Goal: Task Accomplishment & Management: Use online tool/utility

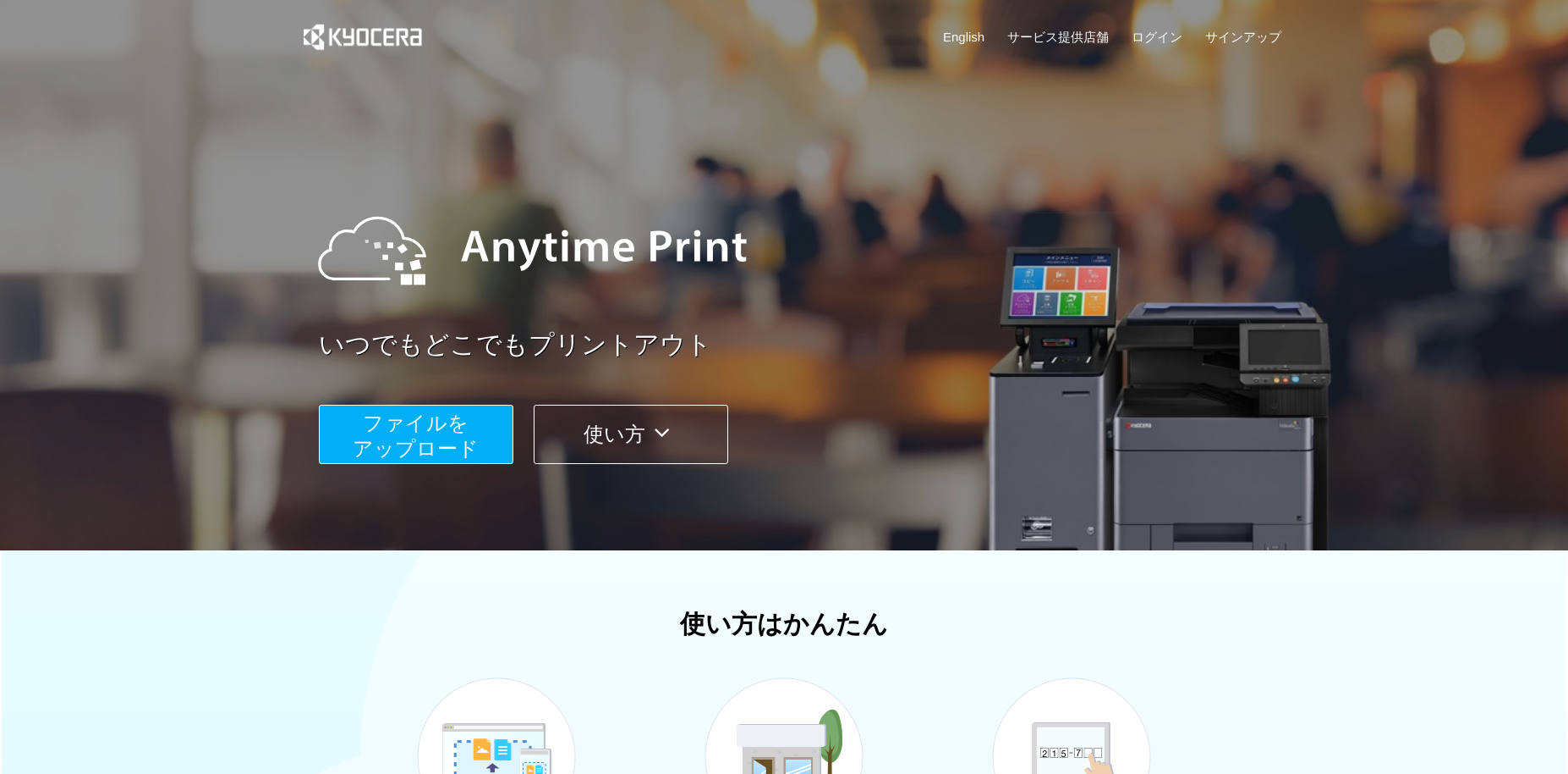
click at [422, 433] on span "ファイルを ​​アップロード" at bounding box center [417, 435] width 126 height 48
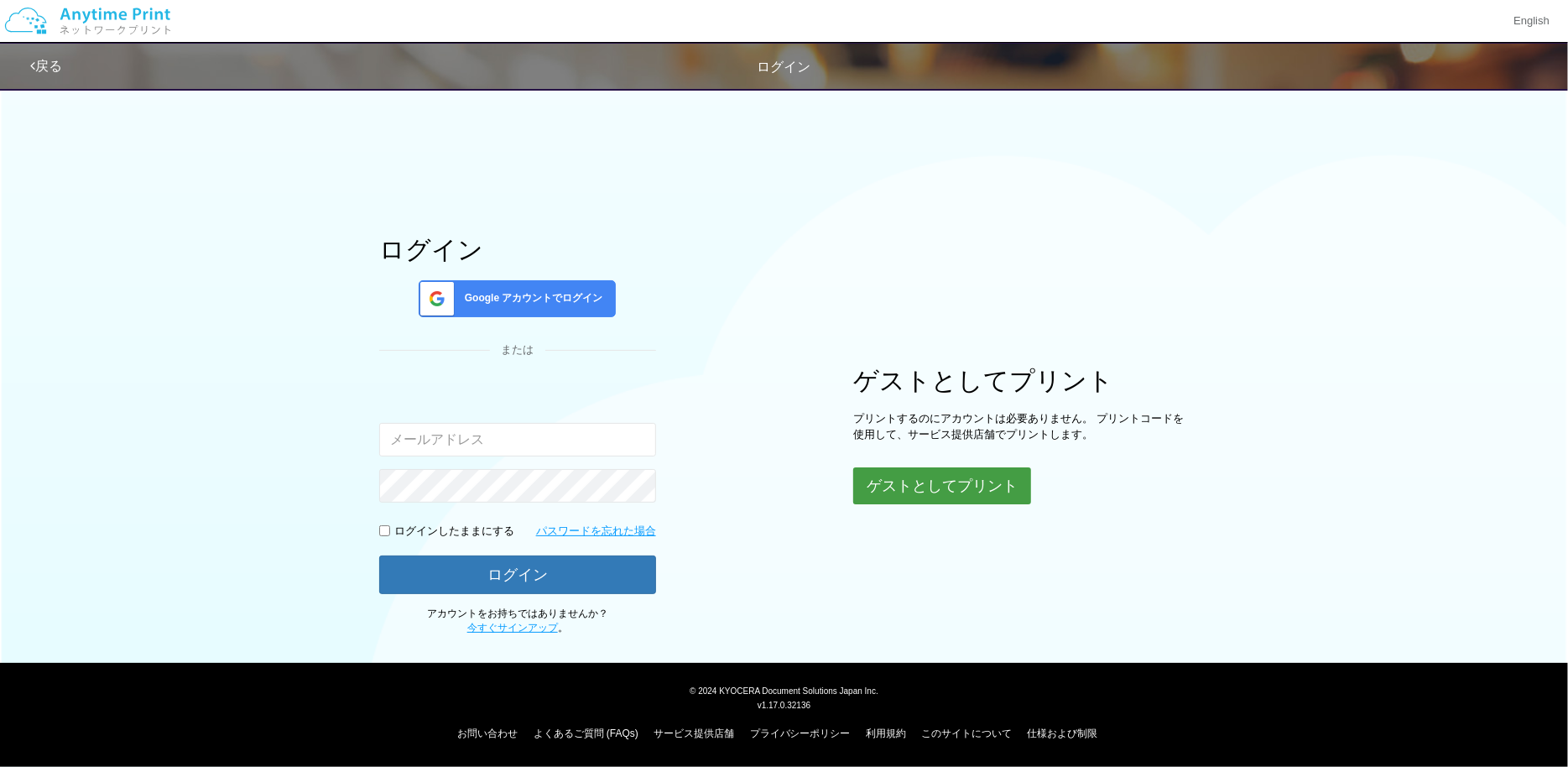
click at [919, 492] on button "ゲストとしてプリント" at bounding box center [942, 486] width 178 height 37
click at [917, 485] on button "ゲストとしてプリント" at bounding box center [942, 486] width 178 height 37
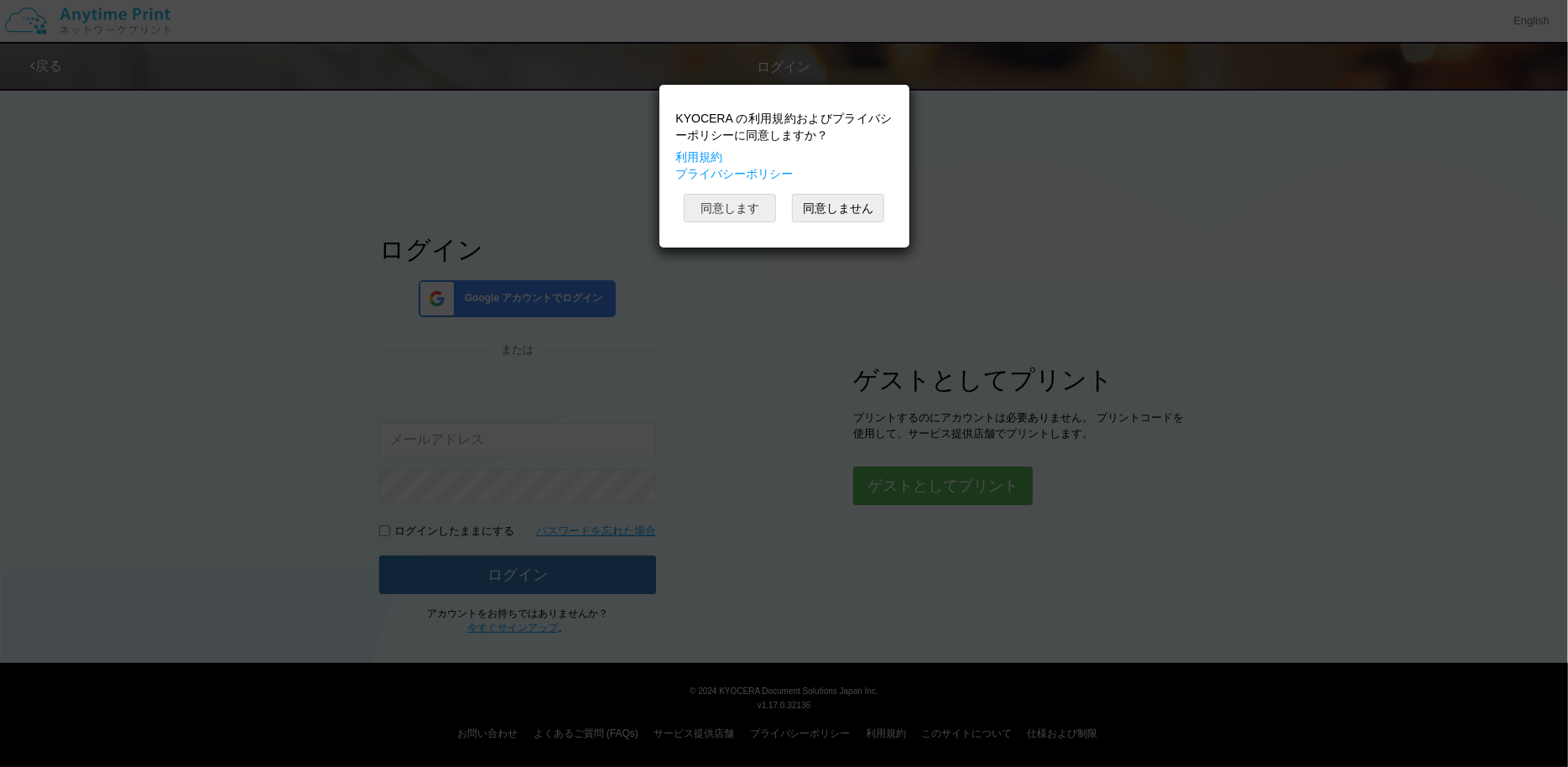
click at [738, 215] on button "同意します" at bounding box center [730, 207] width 92 height 28
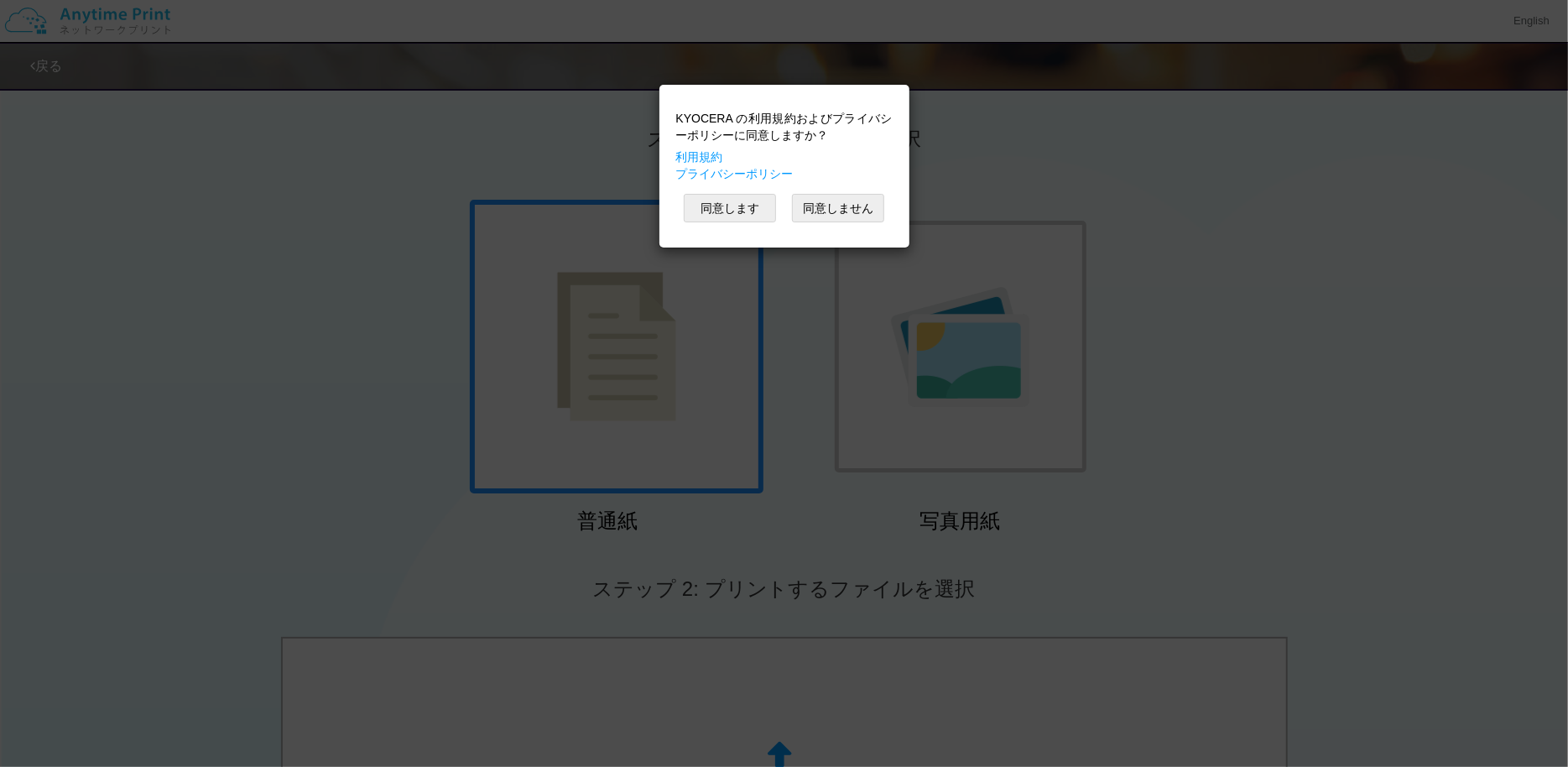
click at [699, 314] on div "KYOCERA の利用規約およびプライバシーポリシーに同意しますか？ 利用規約 プライバシーポリシー 同意します 同意しません" at bounding box center [784, 383] width 1568 height 767
click at [306, 259] on div "KYOCERA の利用規約およびプライバシーポリシーに同意しますか？ 利用規約 プライバシーポリシー 同意します 同意しません" at bounding box center [784, 383] width 1568 height 767
click at [720, 209] on button "同意します" at bounding box center [730, 207] width 92 height 28
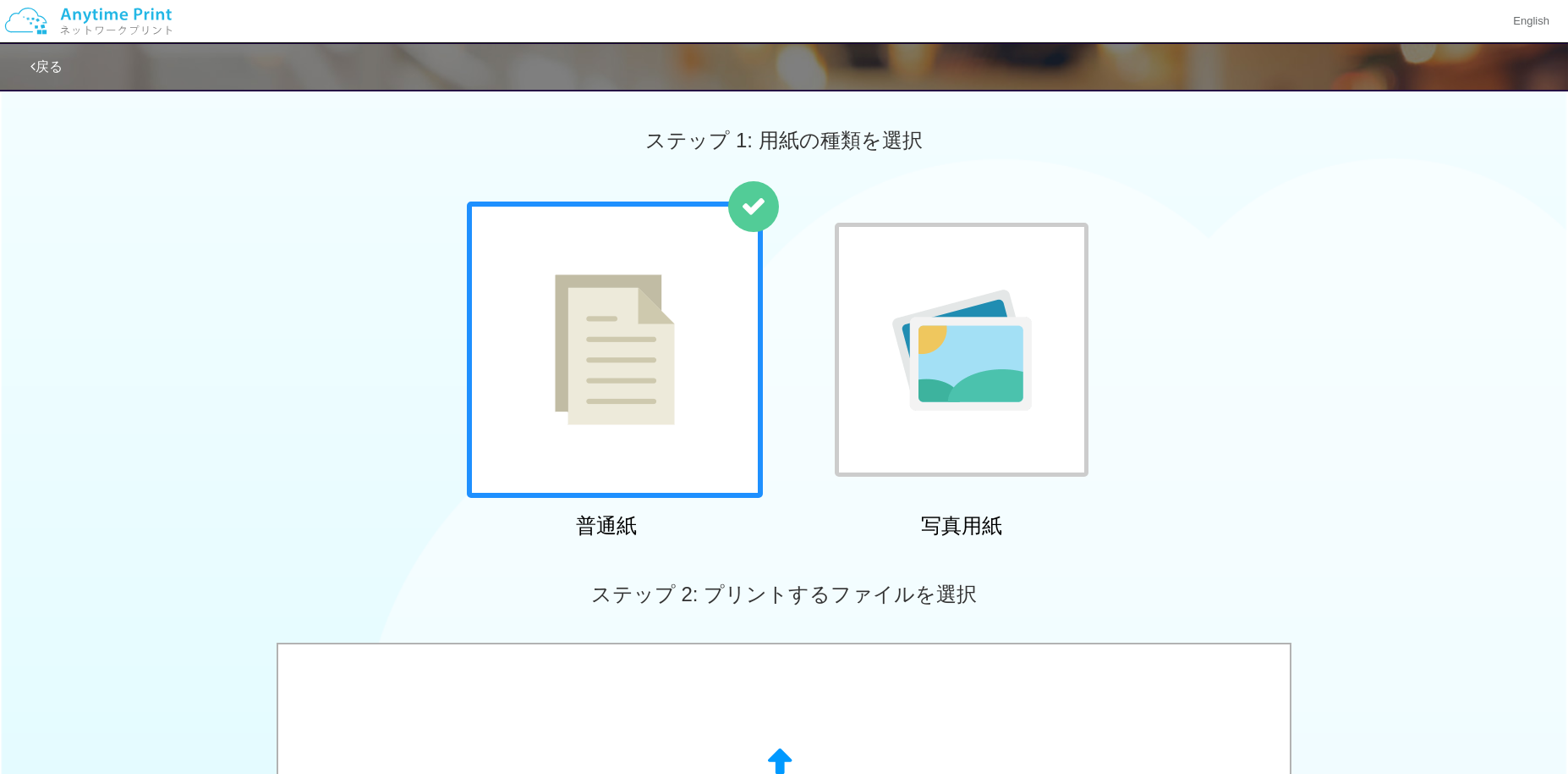
click at [564, 312] on img at bounding box center [615, 350] width 121 height 151
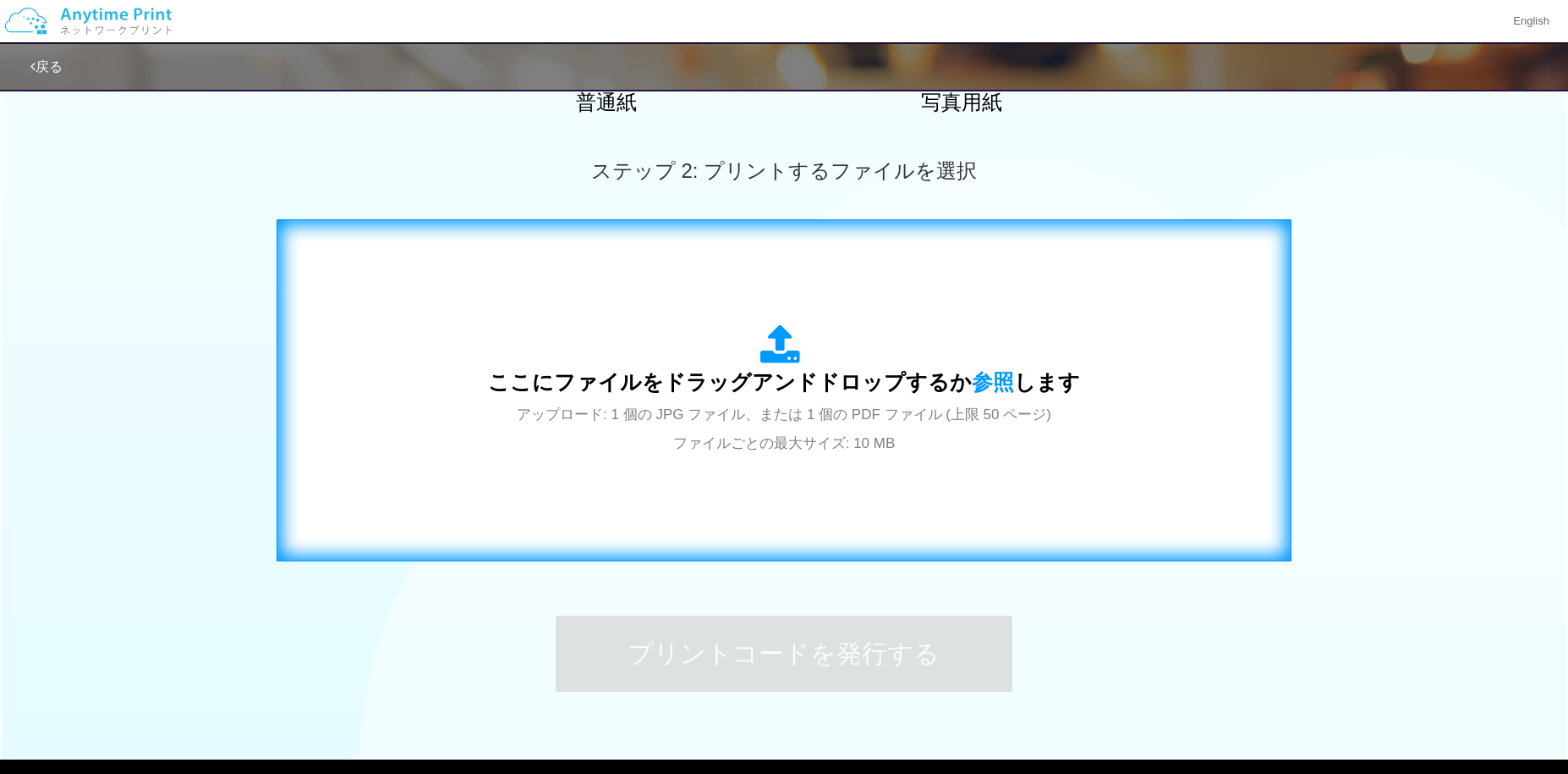
click at [735, 393] on span "ここにファイルをドラッグアンドドロップするか 参照 します" at bounding box center [784, 382] width 592 height 24
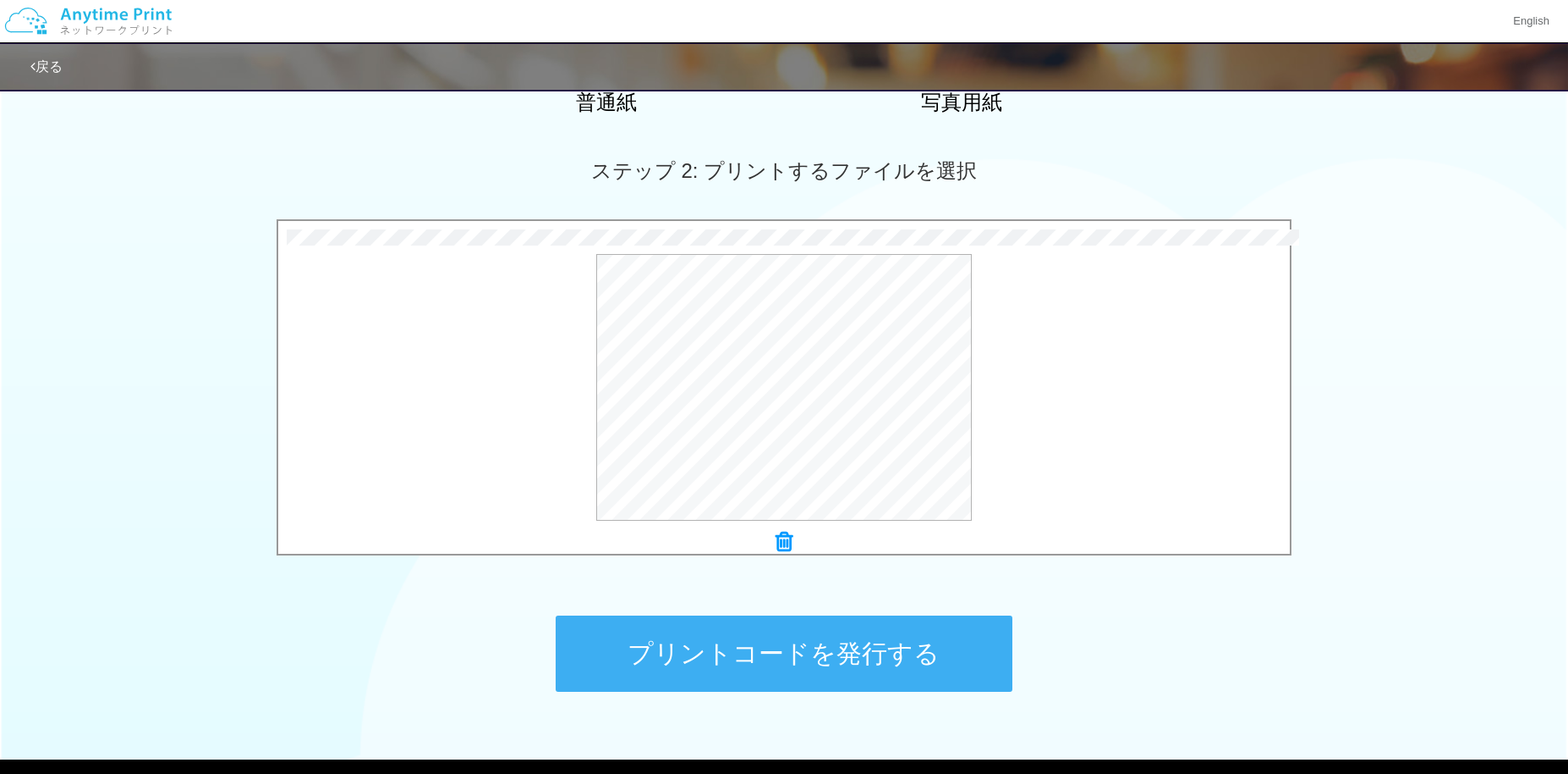
click at [732, 645] on button "プリントコードを発行する" at bounding box center [784, 653] width 457 height 77
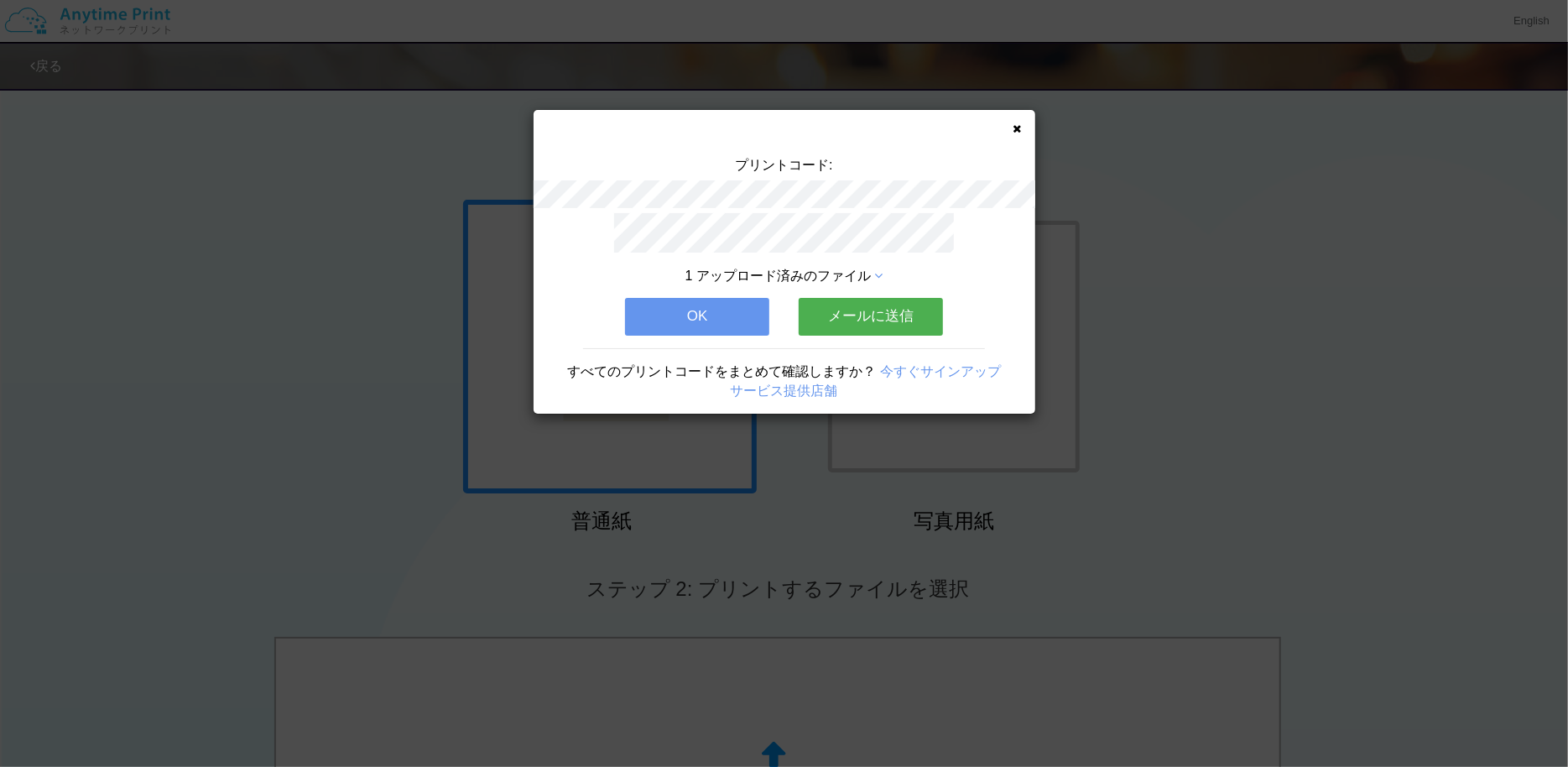
click at [853, 302] on button "メールに送信" at bounding box center [871, 316] width 144 height 37
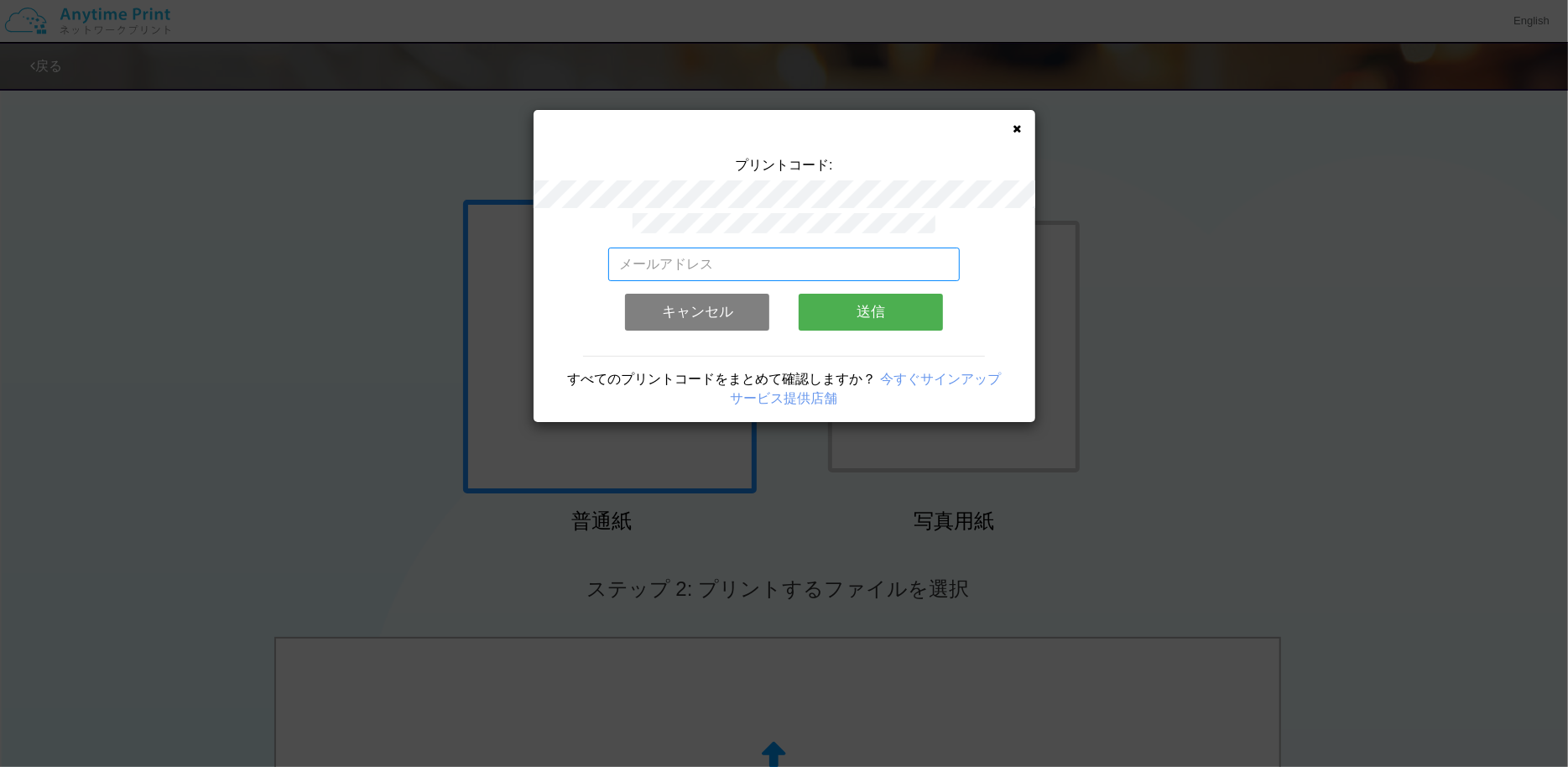
click at [803, 254] on input "email" at bounding box center [783, 263] width 351 height 34
type input "[EMAIL_ADDRESS][DOMAIN_NAME]"
click at [875, 305] on button "送信" at bounding box center [871, 312] width 144 height 37
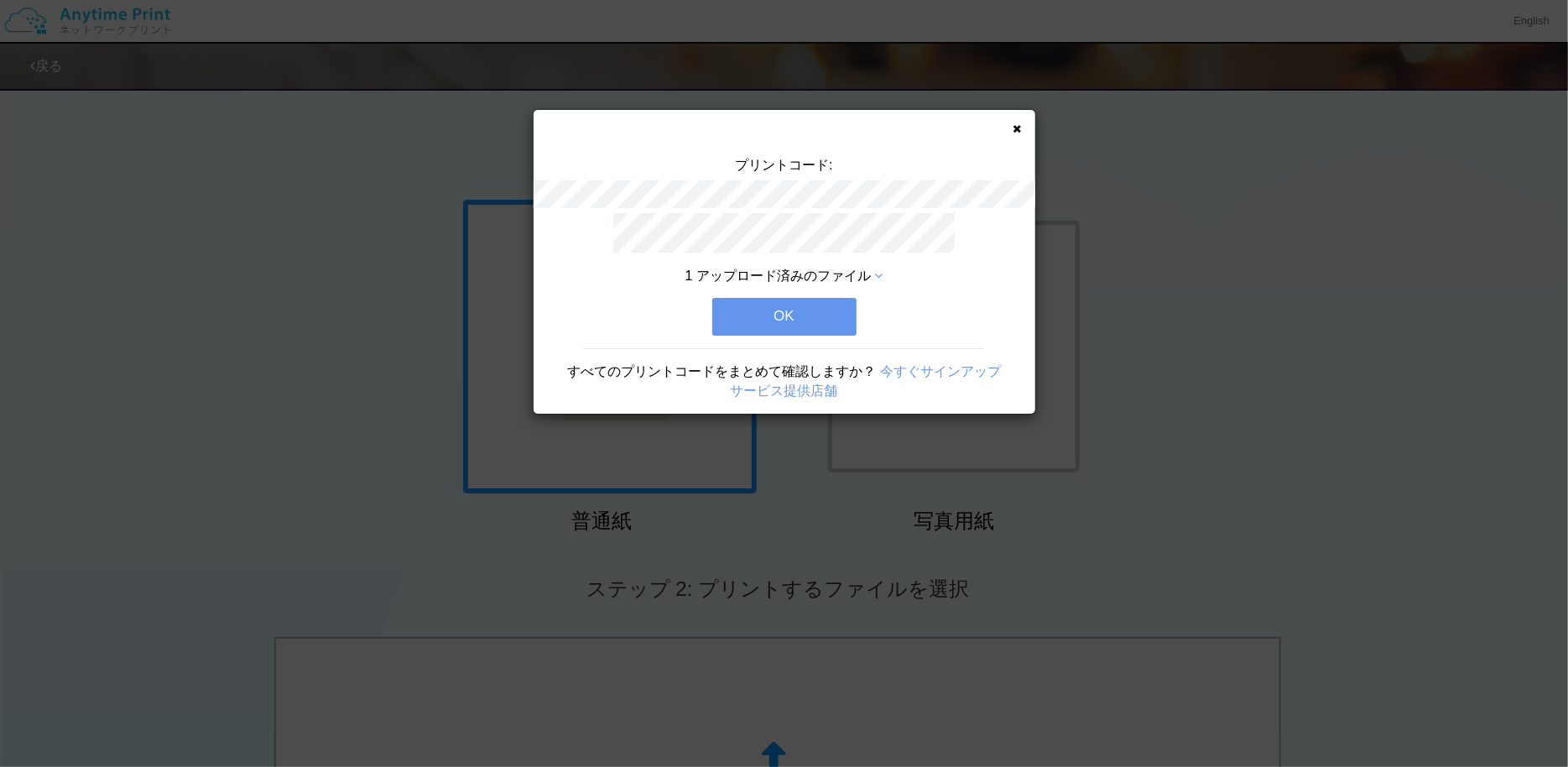
click at [832, 309] on button "OK" at bounding box center [784, 316] width 144 height 37
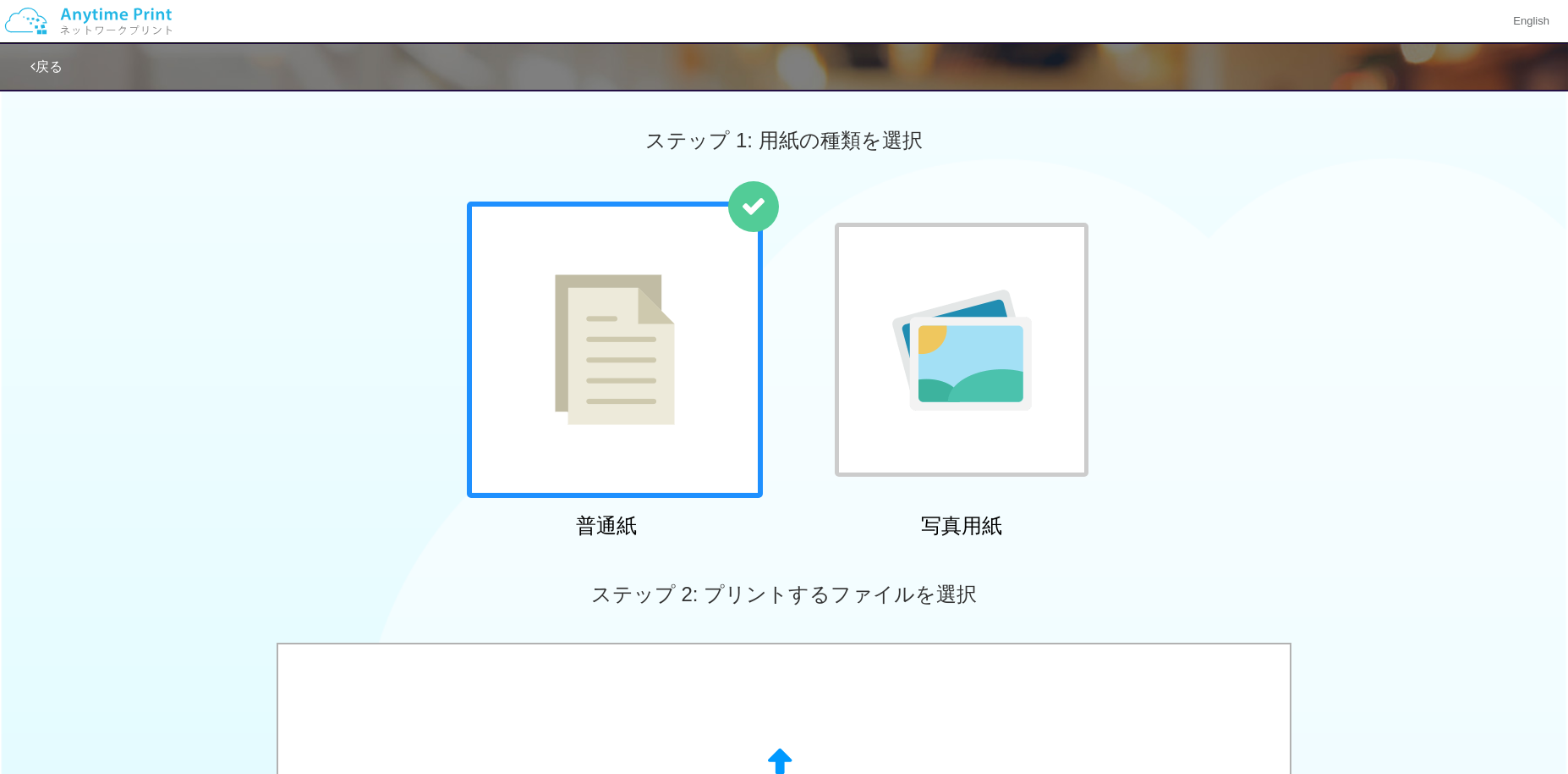
click at [615, 359] on img at bounding box center [615, 350] width 121 height 151
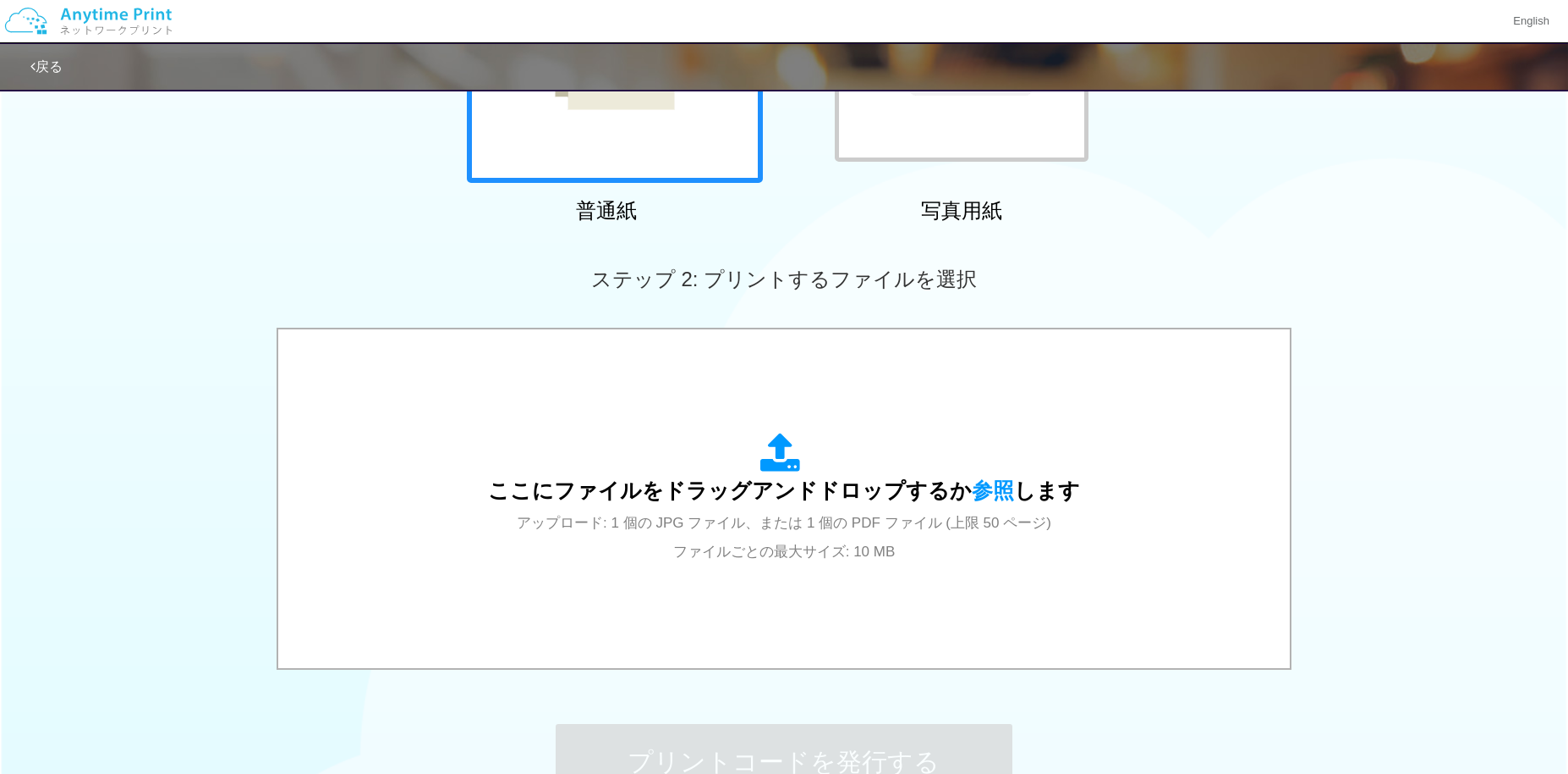
scroll to position [338, 0]
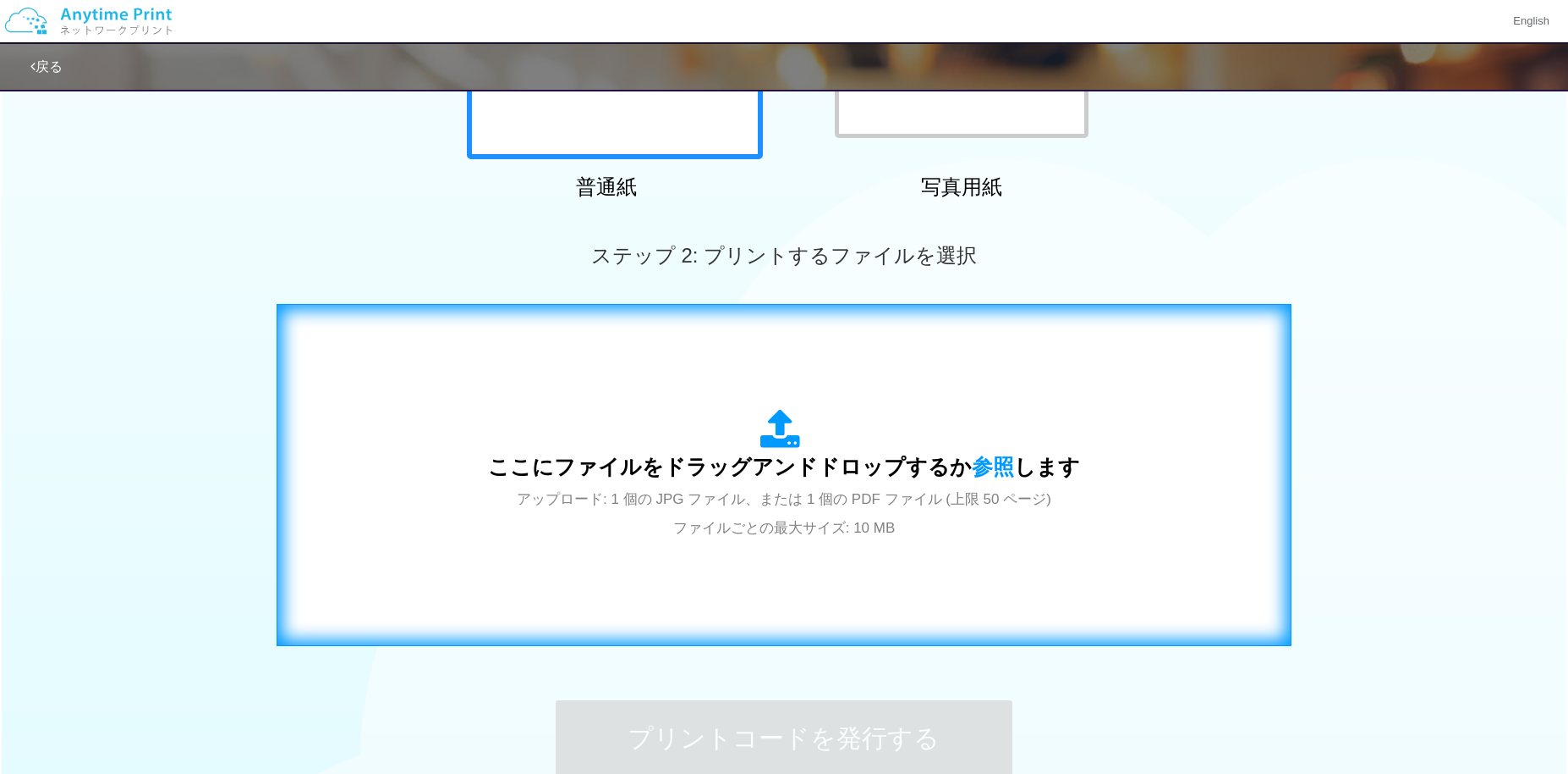
click at [762, 511] on div "ここにファイルをドラッグアンドドロップするか 参照 します アップロード: 1 個の JPG ファイル、または 1 個の PDF ファイル (上限 50 ペー…" at bounding box center [784, 475] width 592 height 132
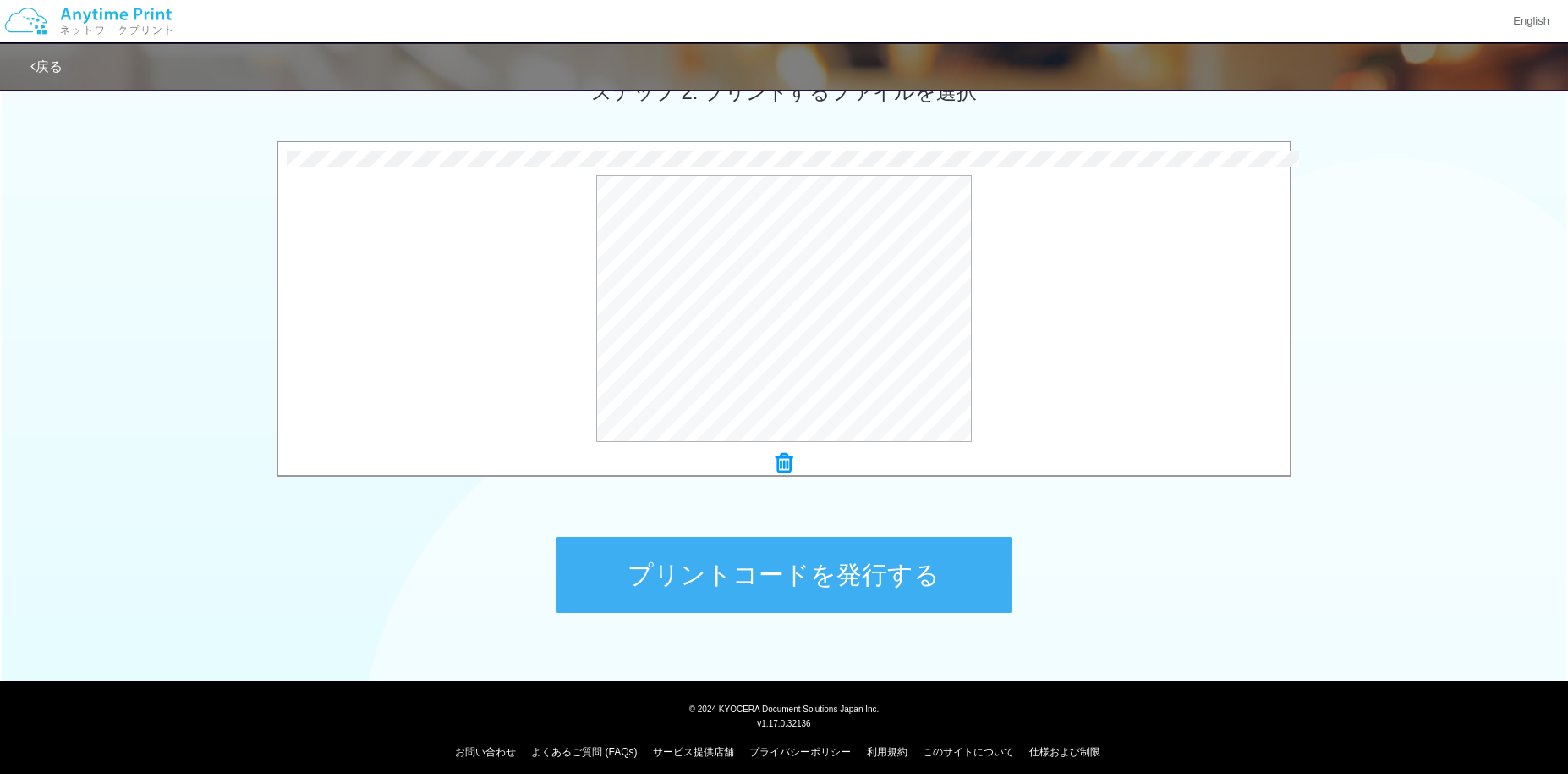
scroll to position [508, 0]
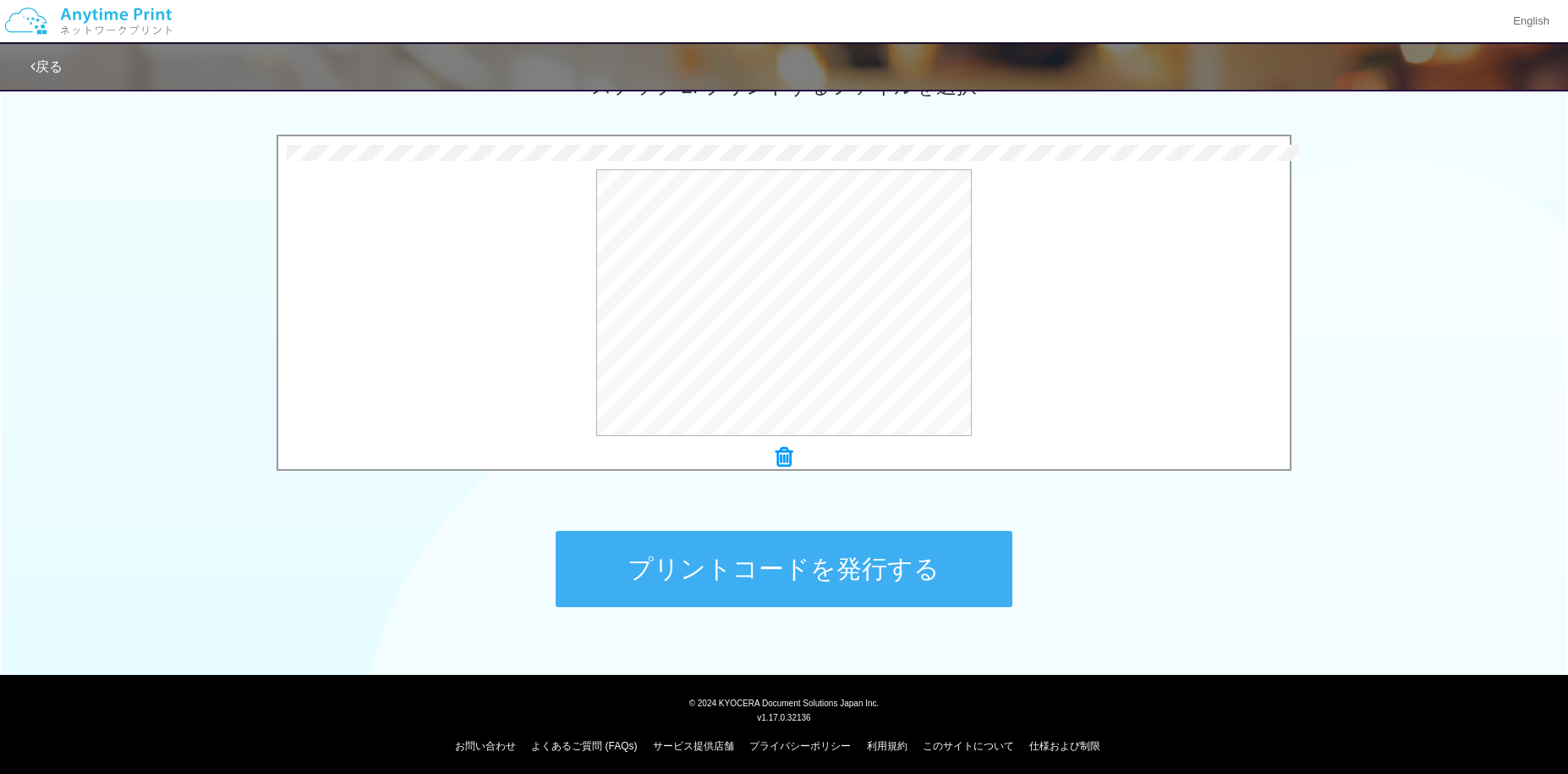
click at [763, 590] on button "プリントコードを発行する" at bounding box center [784, 569] width 457 height 77
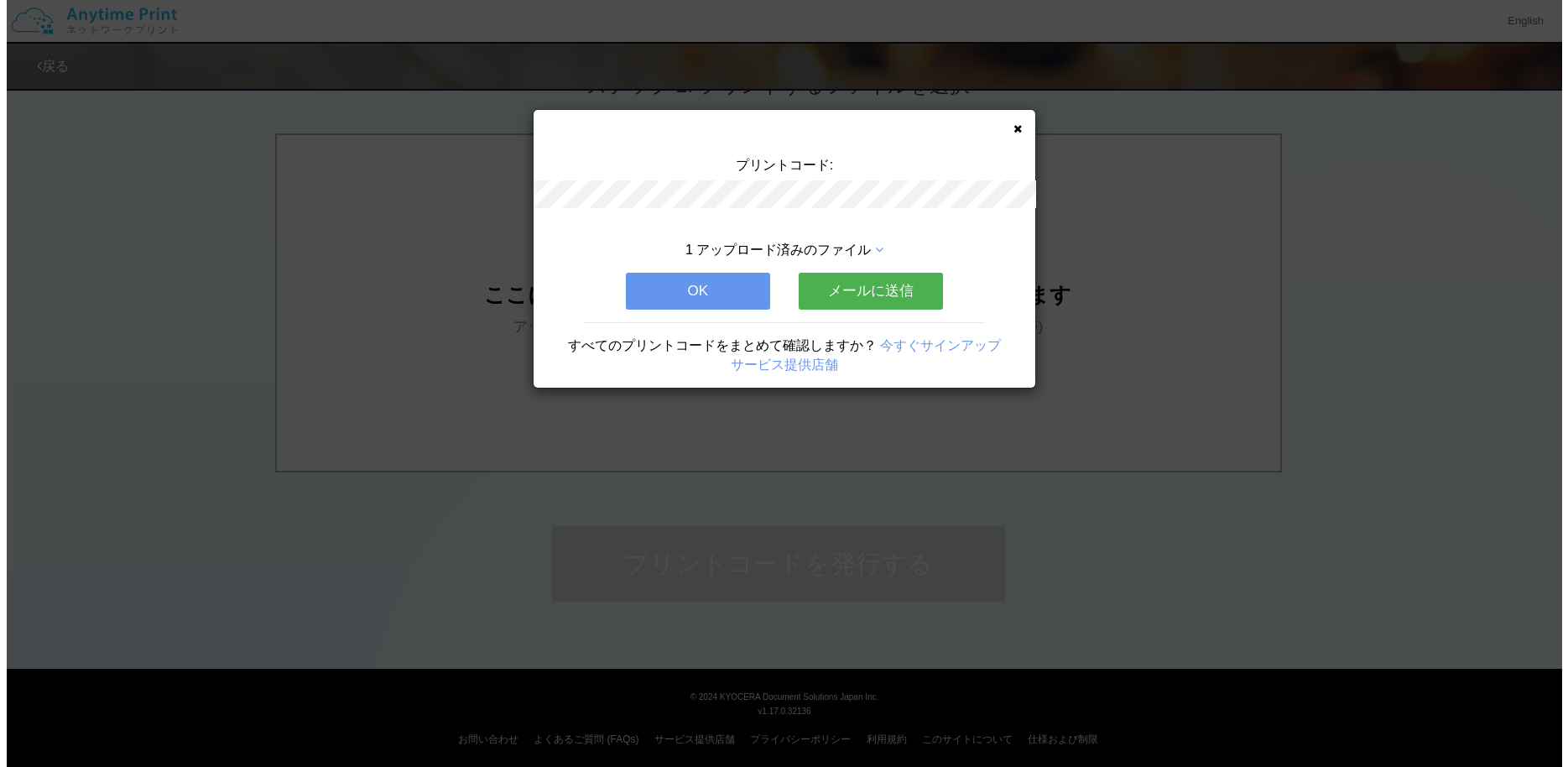
scroll to position [0, 0]
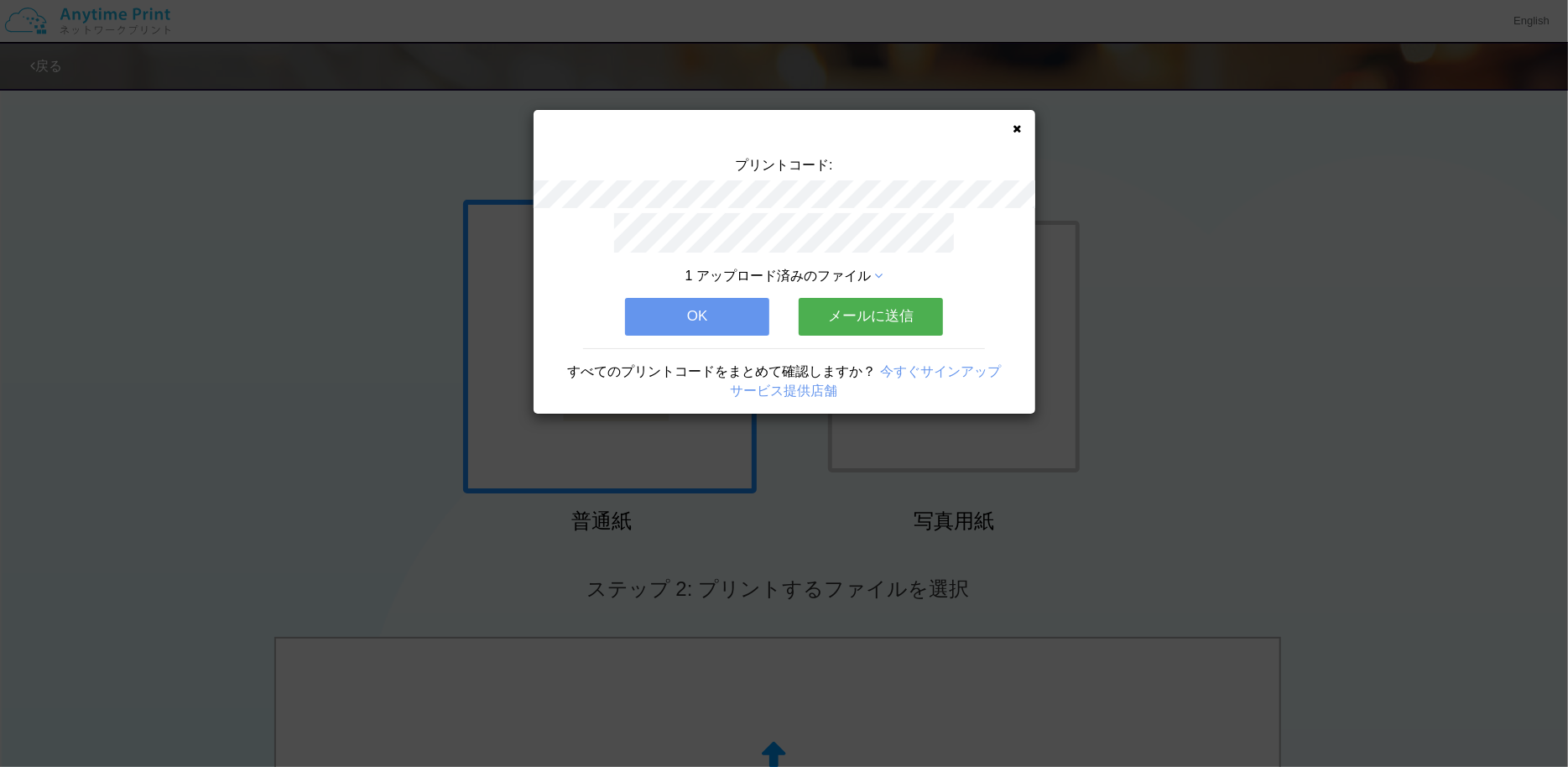
click at [858, 314] on button "メールに送信" at bounding box center [871, 316] width 144 height 37
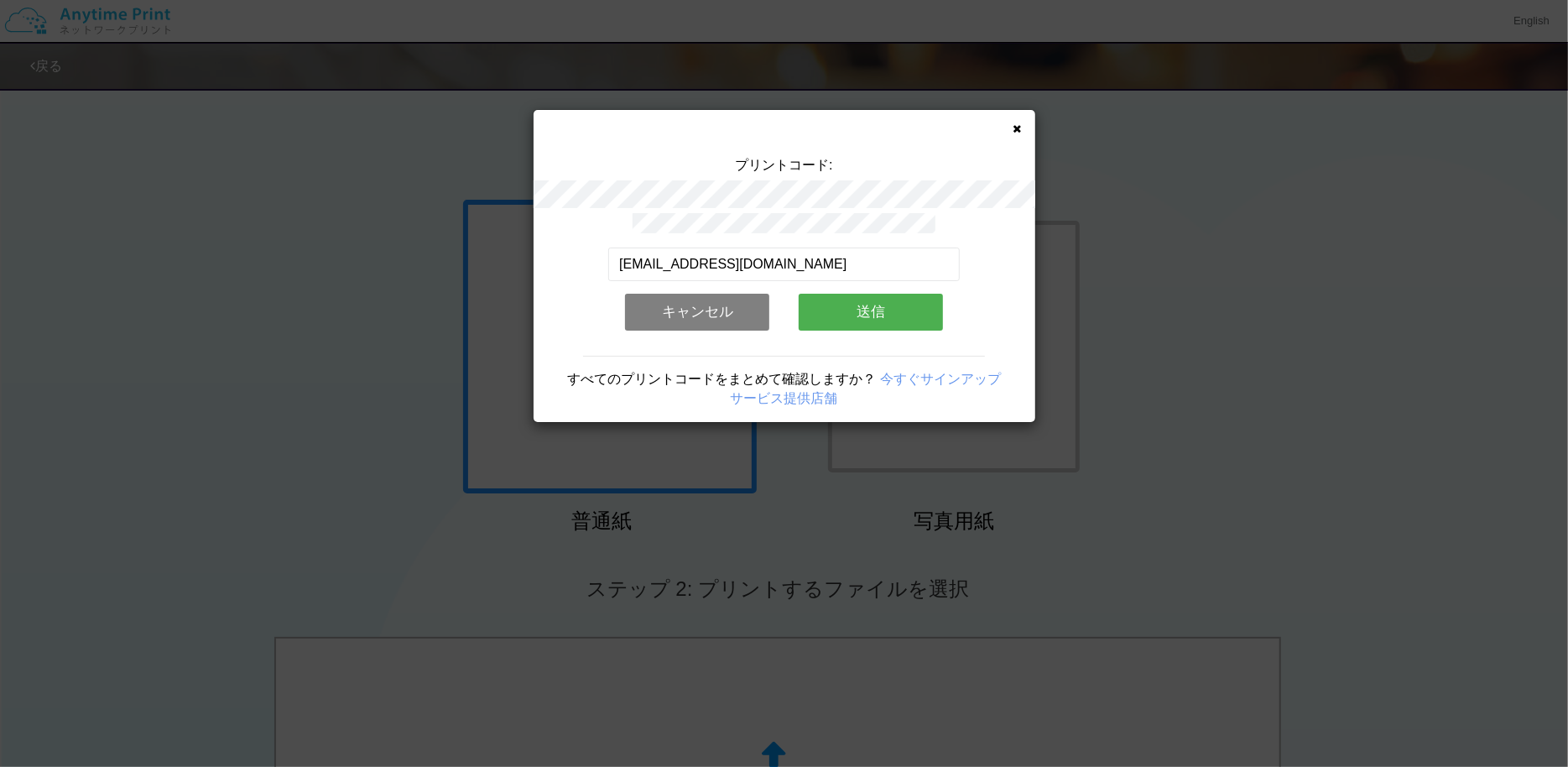
click at [846, 312] on button "送信" at bounding box center [871, 312] width 144 height 37
